Goal: Transaction & Acquisition: Subscribe to service/newsletter

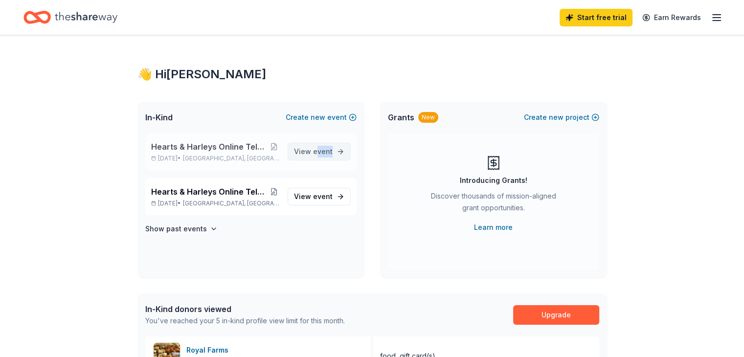
drag, startPoint x: 347, startPoint y: 138, endPoint x: 318, endPoint y: 151, distance: 32.2
click at [318, 151] on div "Hearts & Harleys Online Telethon and Chinese Auction [DATE] • [GEOGRAPHIC_DATA]…" at bounding box center [250, 151] width 211 height 37
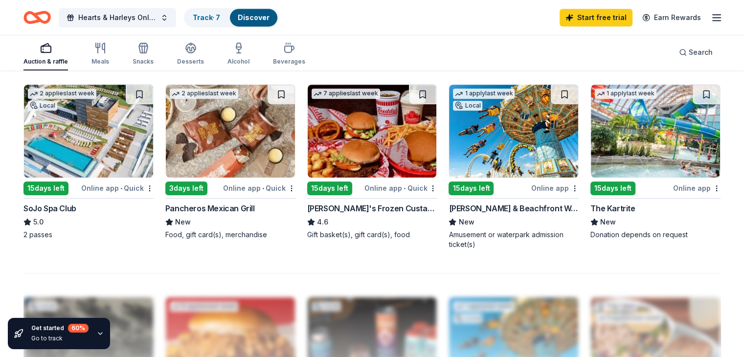
scroll to position [664, 0]
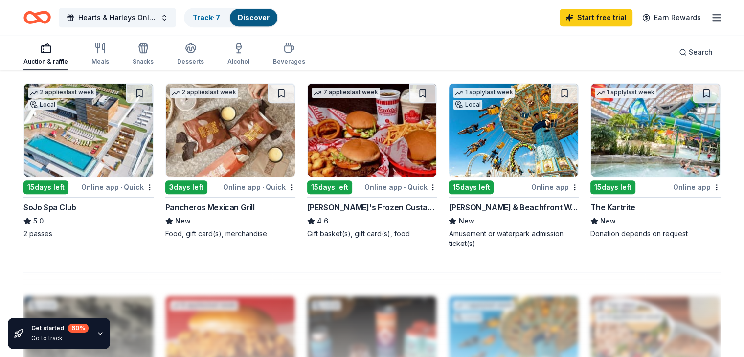
click at [615, 150] on img at bounding box center [655, 130] width 129 height 93
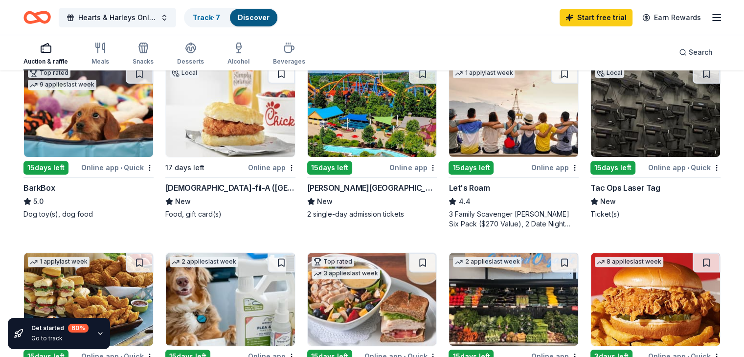
scroll to position [305, 0]
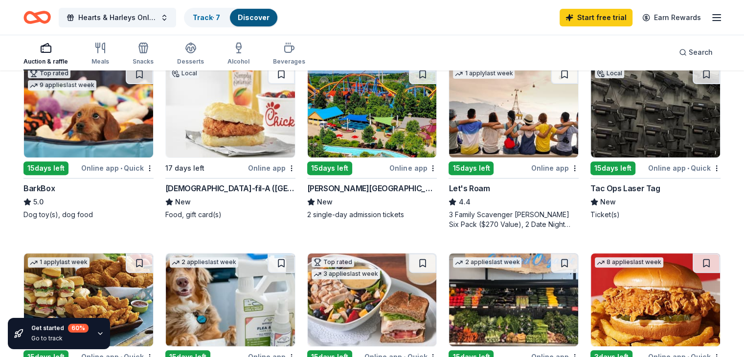
click at [345, 163] on div "15 days left" at bounding box center [329, 169] width 45 height 14
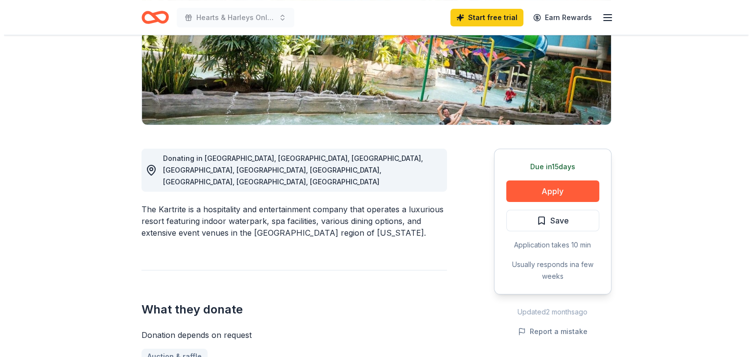
scroll to position [186, 0]
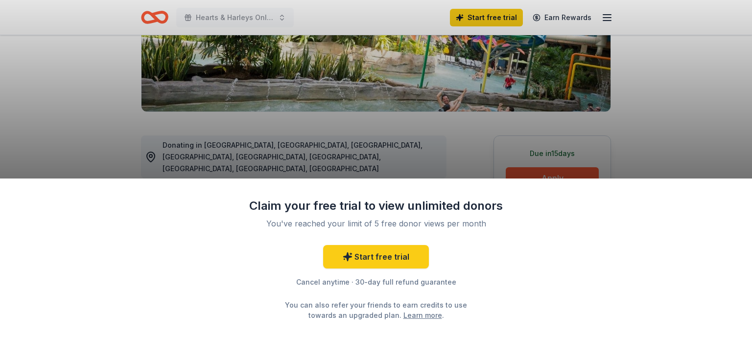
click at [441, 145] on div "Claim your free trial to view unlimited donors You've reached your limit of 5 f…" at bounding box center [376, 178] width 752 height 357
click at [362, 255] on link "Start free trial" at bounding box center [376, 256] width 106 height 23
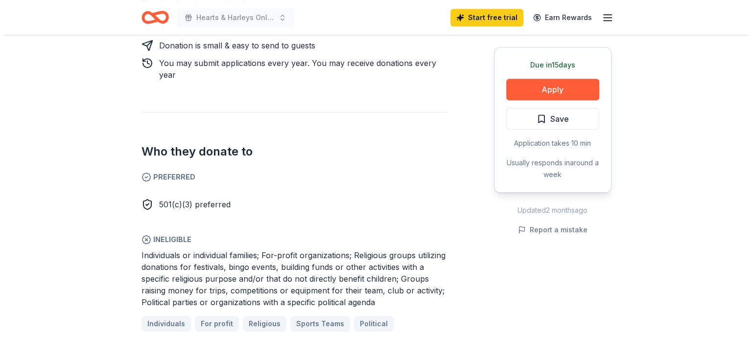
scroll to position [493, 0]
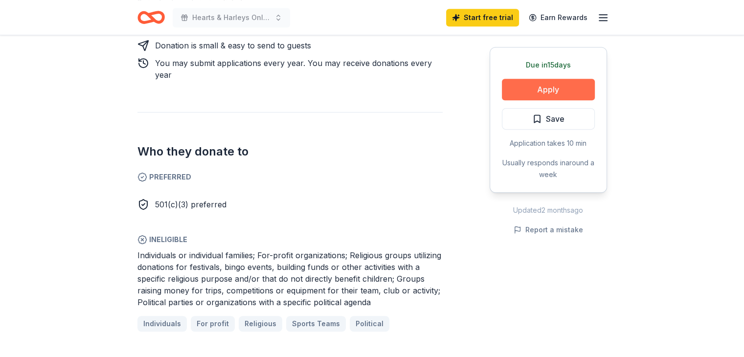
click at [529, 88] on button "Apply" at bounding box center [548, 90] width 93 height 22
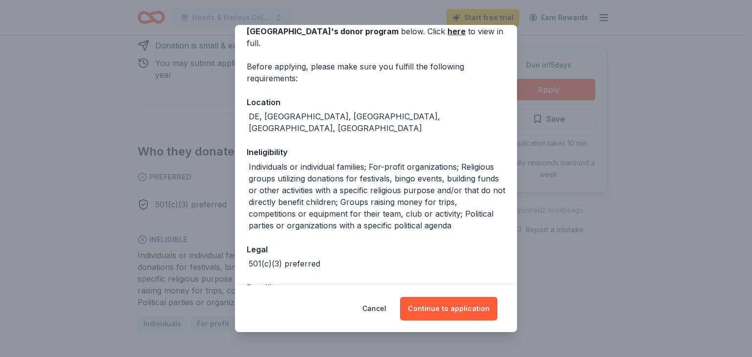
scroll to position [148, 0]
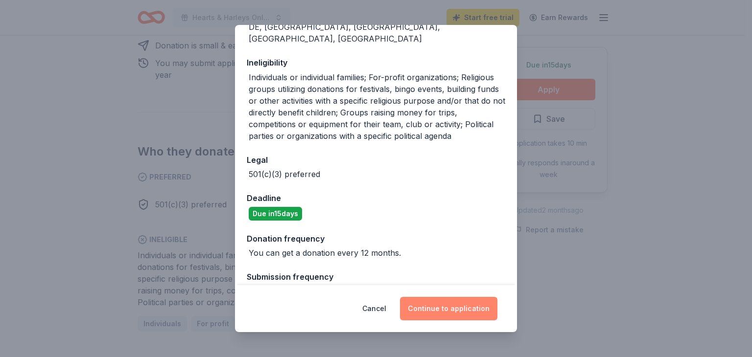
click at [441, 308] on button "Continue to application" at bounding box center [448, 308] width 97 height 23
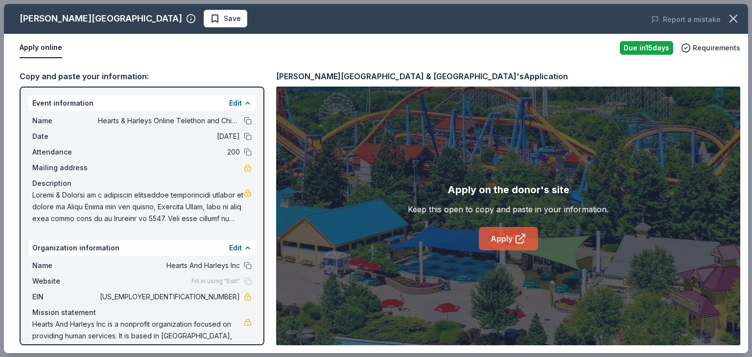
click at [496, 239] on link "Apply" at bounding box center [508, 238] width 59 height 23
